Goal: Navigation & Orientation: Go to known website

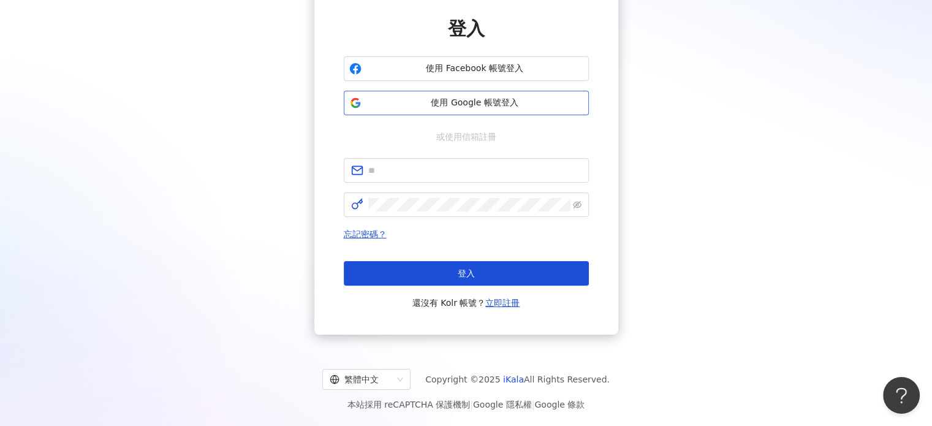
click at [485, 101] on span "使用 Google 帳號登入" at bounding box center [474, 103] width 217 height 12
